Goal: Information Seeking & Learning: Learn about a topic

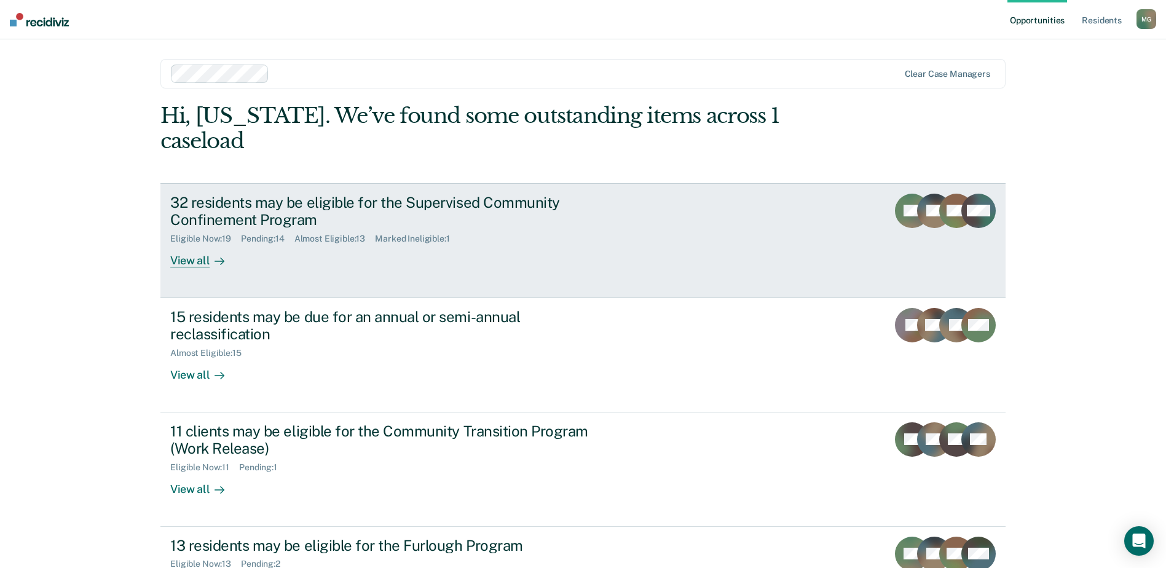
click at [244, 199] on div "32 residents may be eligible for the Supervised Community Confinement Program" at bounding box center [385, 212] width 431 height 36
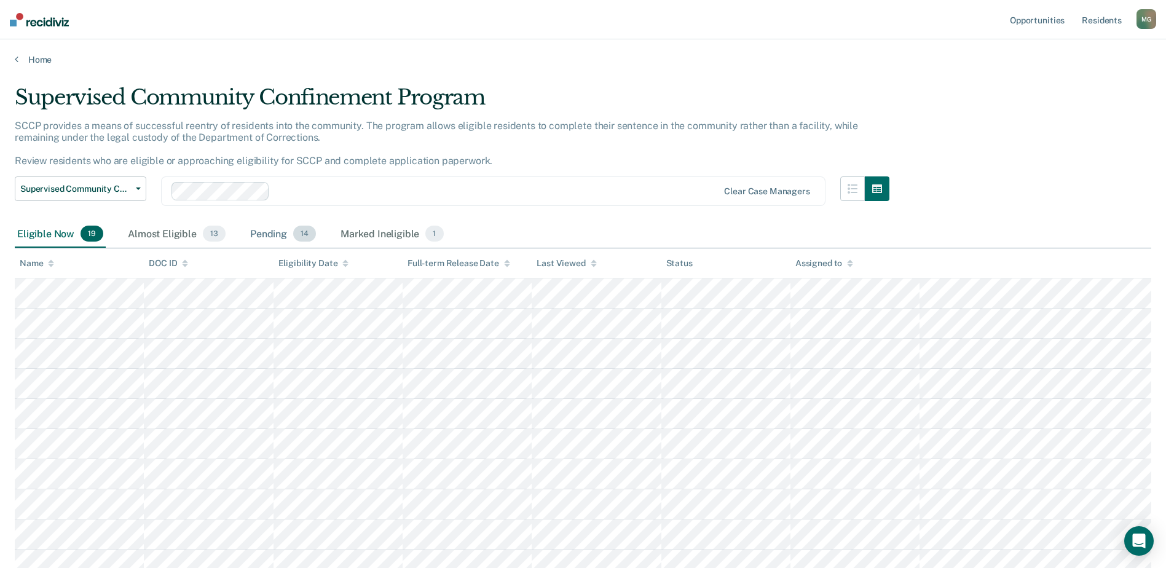
click at [269, 232] on div "Pending 14" at bounding box center [283, 234] width 71 height 27
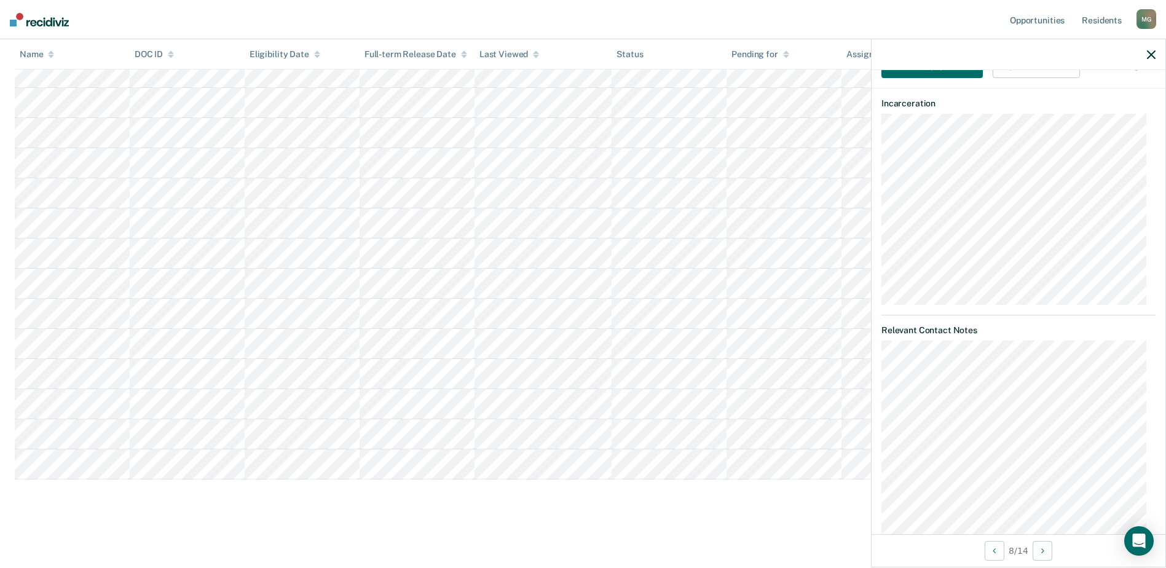
scroll to position [369, 0]
